Goal: Task Accomplishment & Management: Manage account settings

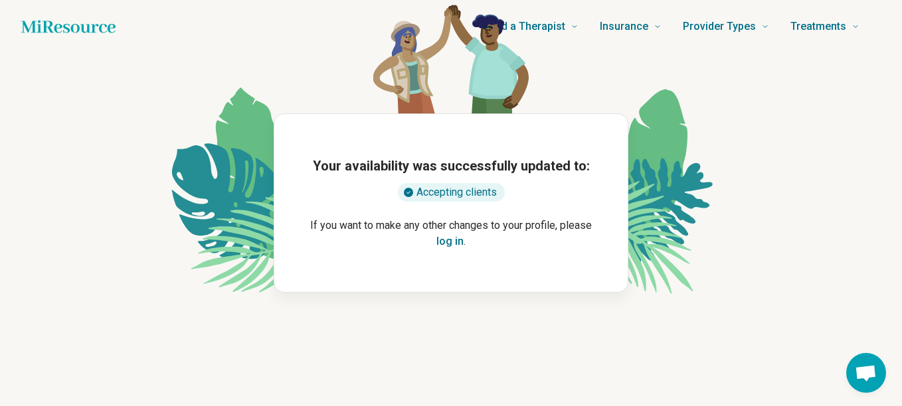
click at [450, 246] on button "log in" at bounding box center [449, 242] width 27 height 16
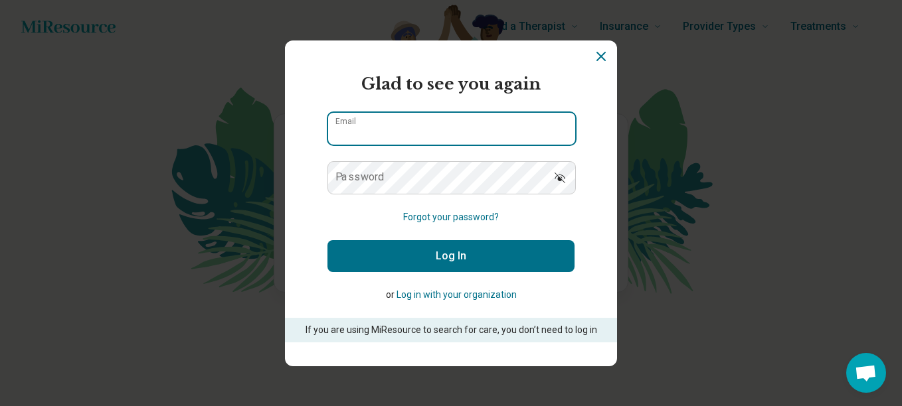
type input "**********"
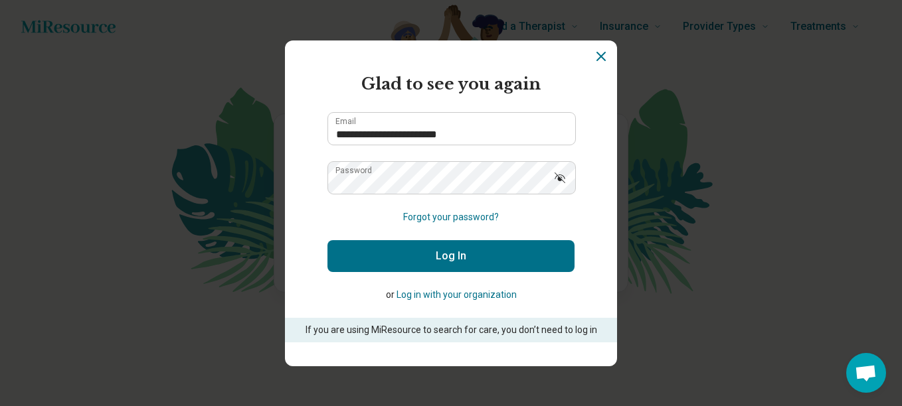
click at [456, 268] on button "Log In" at bounding box center [450, 256] width 247 height 32
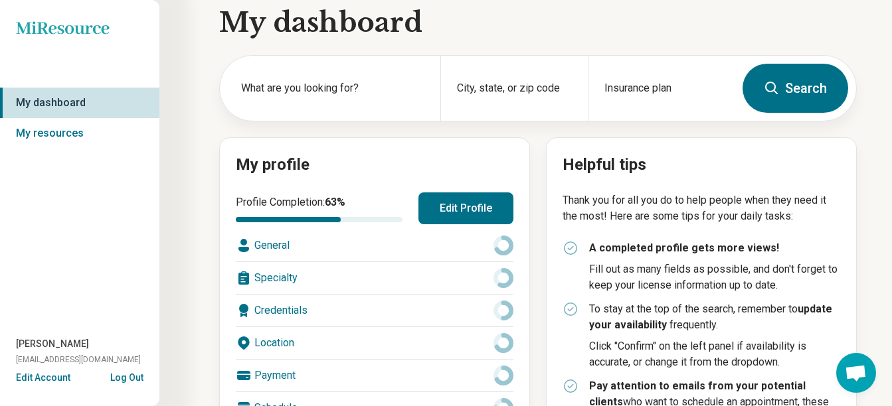
scroll to position [17, 0]
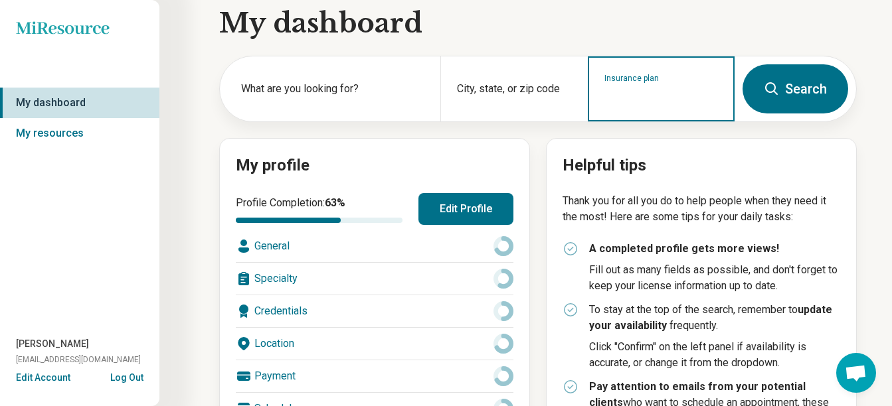
click at [627, 98] on input "Insurance plan" at bounding box center [661, 98] width 114 height 16
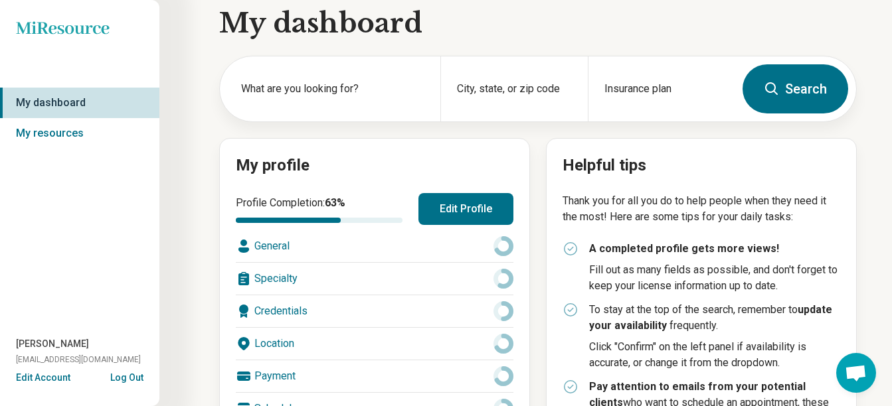
click at [456, 202] on button "Edit Profile" at bounding box center [465, 209] width 95 height 32
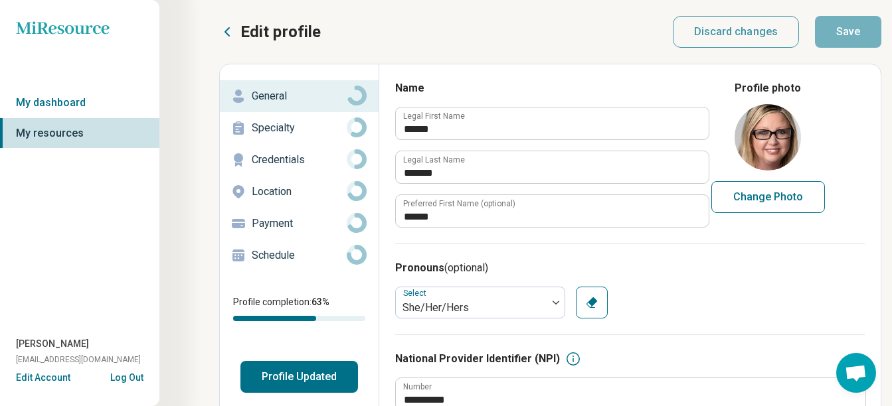
click at [276, 130] on p "Specialty" at bounding box center [299, 128] width 95 height 16
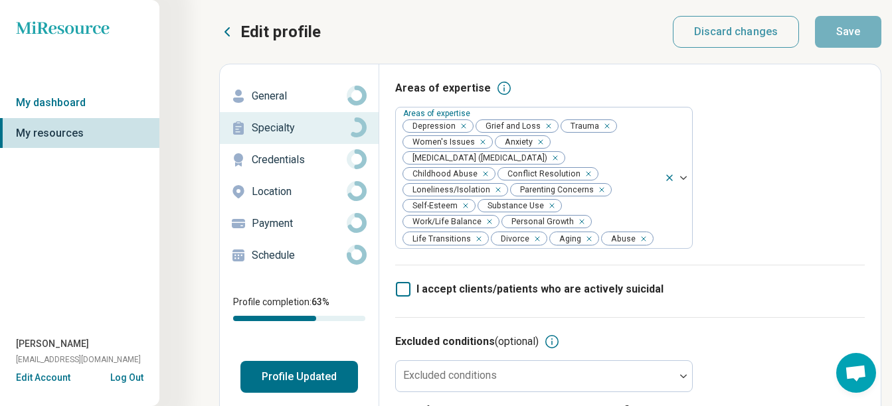
click at [284, 165] on p "Credentials" at bounding box center [299, 160] width 95 height 16
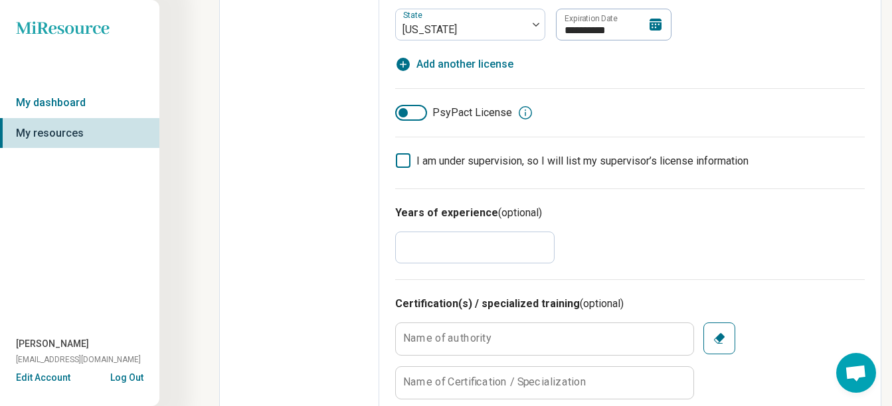
scroll to position [553, 0]
click at [424, 238] on input "*" at bounding box center [474, 247] width 159 height 32
type textarea "*"
type input "*"
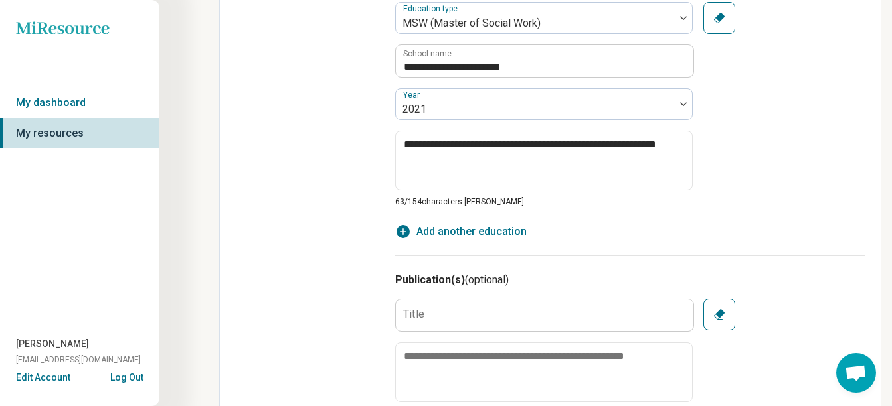
scroll to position [1130, 0]
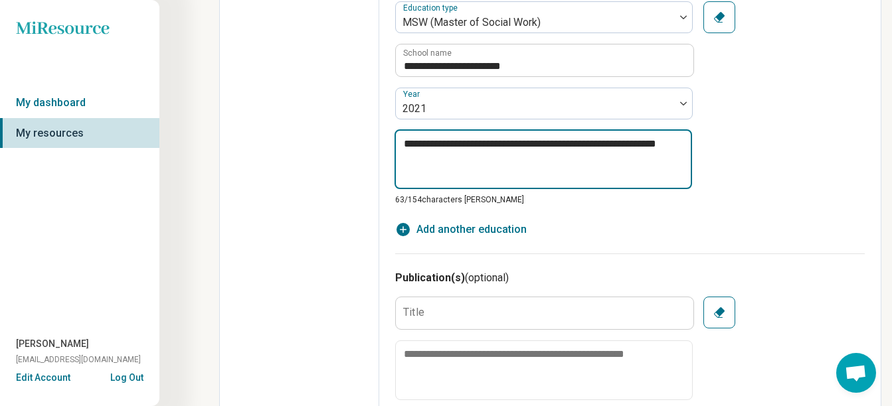
drag, startPoint x: 400, startPoint y: 141, endPoint x: 709, endPoint y: 163, distance: 309.6
click at [709, 163] on div "**********" at bounding box center [630, 103] width 470 height 205
type textarea "*"
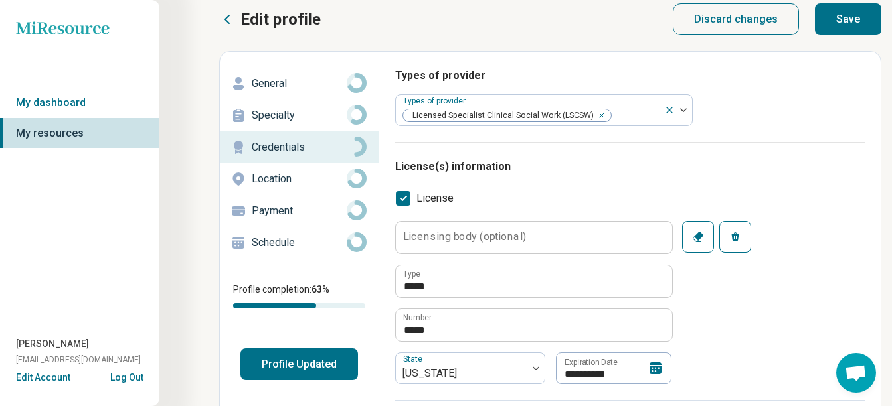
scroll to position [0, 0]
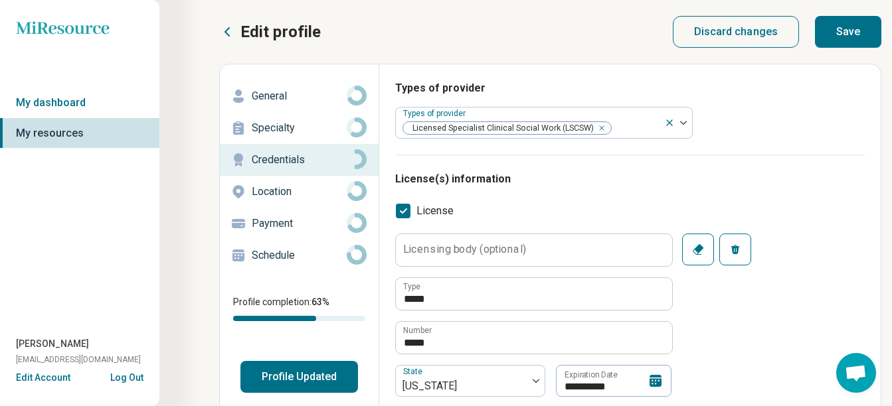
click at [848, 29] on button "Save" at bounding box center [848, 32] width 66 height 32
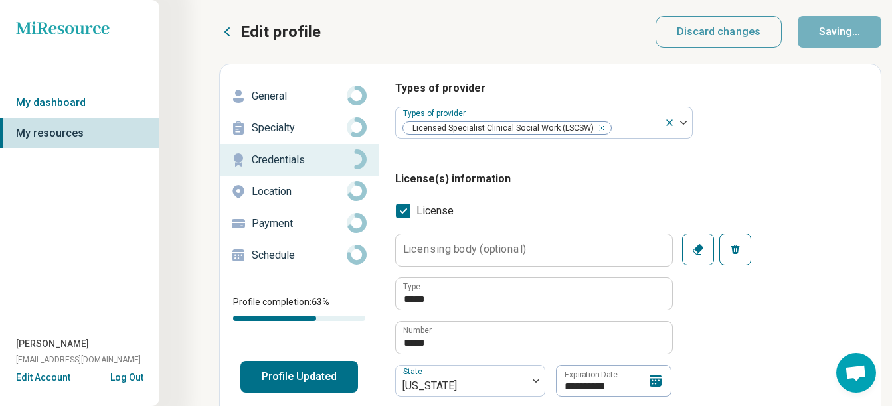
type textarea "*"
click at [271, 220] on p "Payment" at bounding box center [299, 224] width 95 height 16
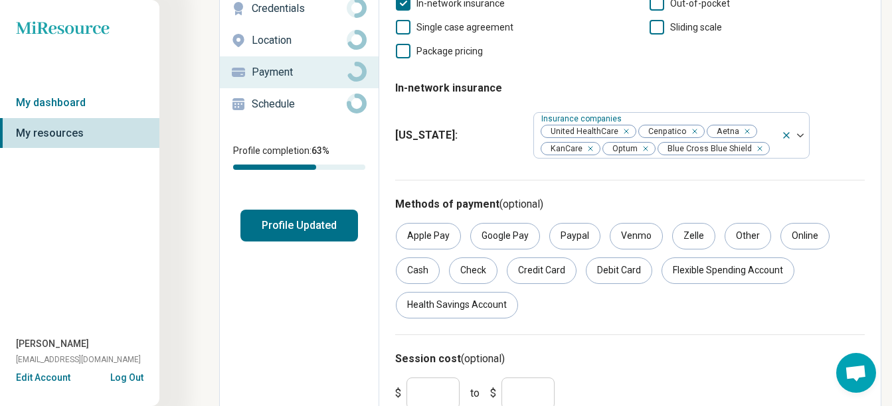
scroll to position [150, 0]
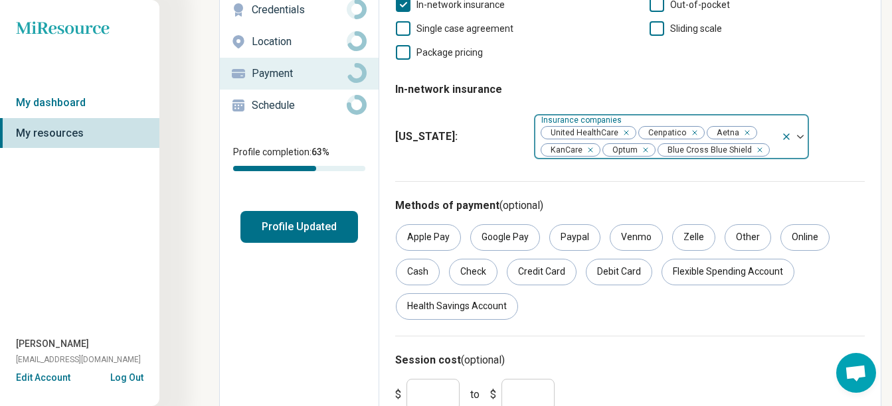
click at [800, 123] on div at bounding box center [795, 136] width 28 height 45
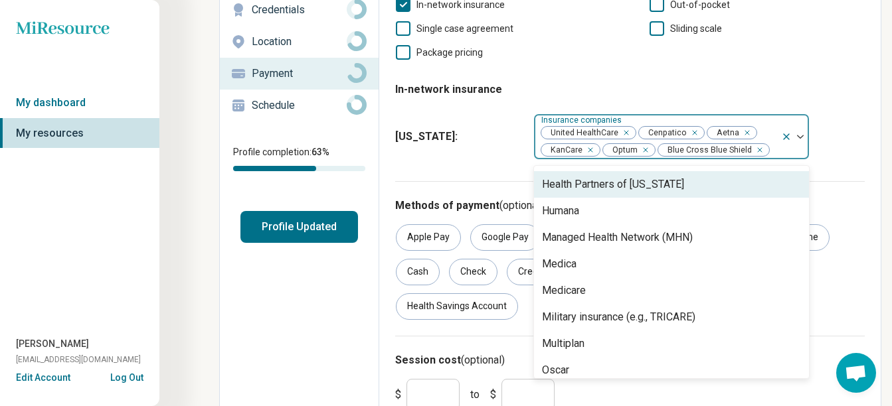
scroll to position [264, 0]
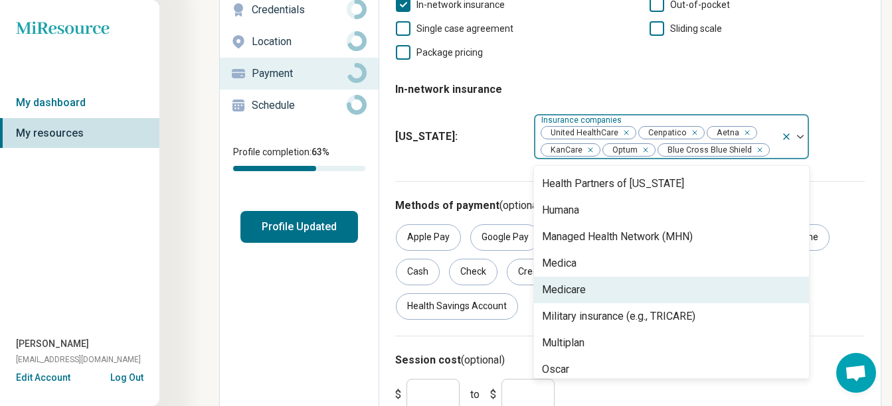
click at [652, 277] on div "Medicare" at bounding box center [671, 290] width 275 height 27
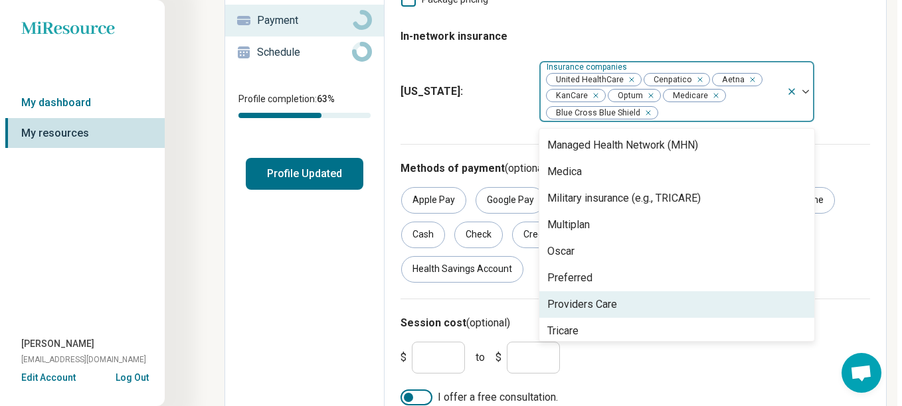
scroll to position [324, 0]
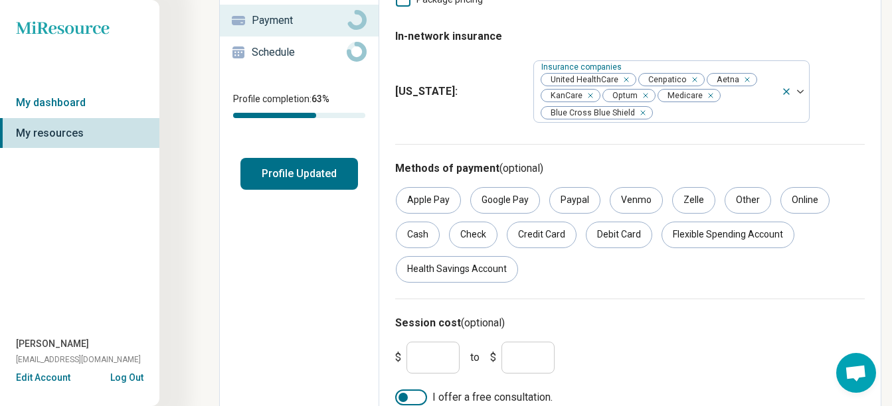
click at [505, 55] on div "[US_STATE] : Insurance companies United HealthCare Cenpatico Aetna KanCare Optu…" at bounding box center [630, 91] width 470 height 73
click at [288, 191] on div "Edit profile General Specialty Credentials Location Payment Schedule Profile co…" at bounding box center [299, 141] width 159 height 560
click at [289, 175] on button "Profile Updated" at bounding box center [299, 174] width 118 height 32
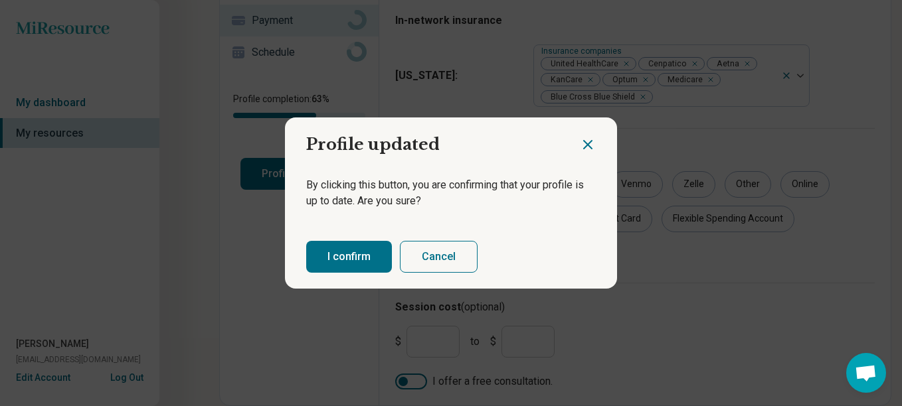
click at [346, 264] on button "I confirm" at bounding box center [349, 257] width 86 height 32
